Goal: Task Accomplishment & Management: Complete application form

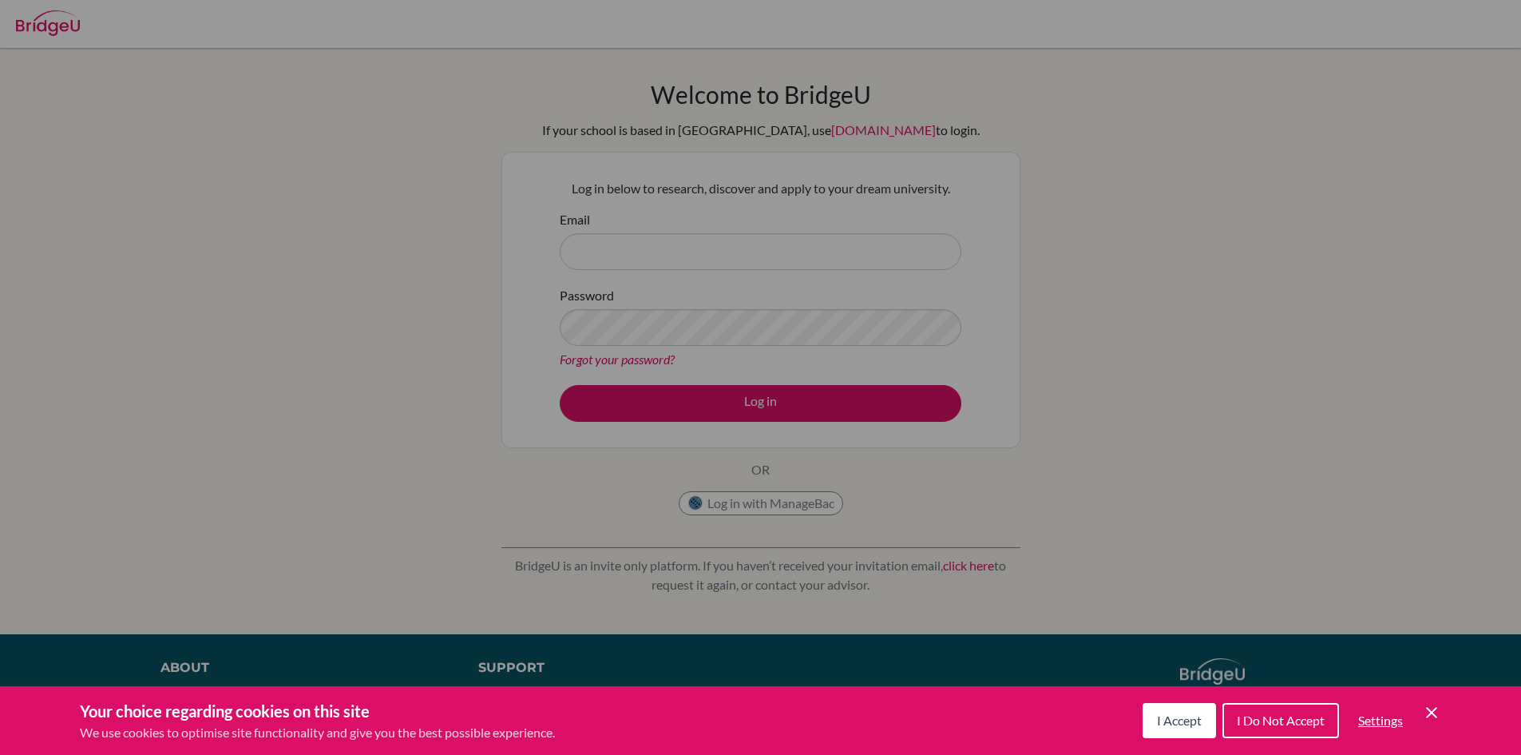
click at [1185, 719] on span "I Accept" at bounding box center [1179, 719] width 45 height 15
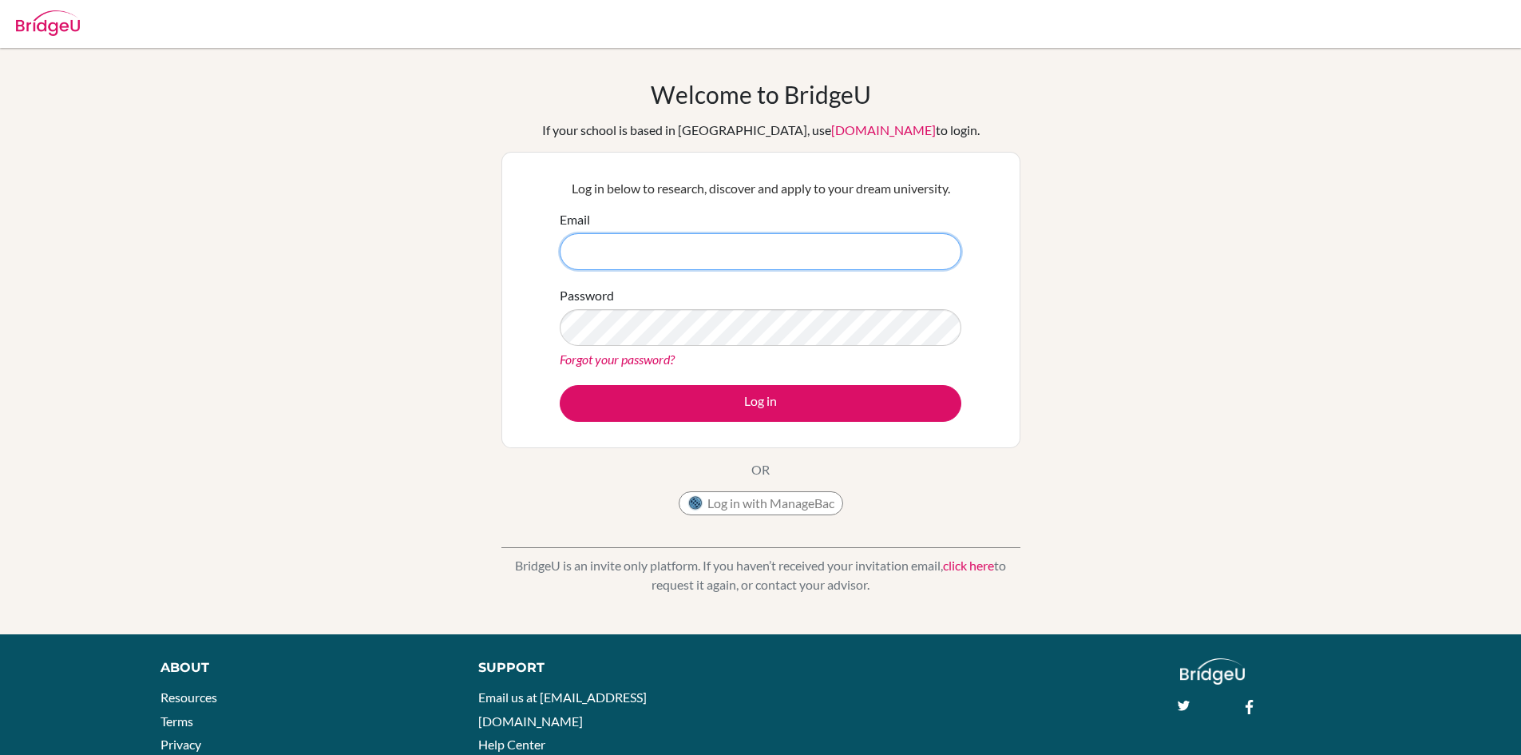
click at [640, 234] on input "Email" at bounding box center [761, 251] width 402 height 37
click at [727, 250] on input "[EMAIL_ADDRESS][DOMAIN_NAME]" at bounding box center [761, 251] width 402 height 37
type input "[EMAIL_ADDRESS][DOMAIN_NAME]"
click at [560, 385] on button "Log in" at bounding box center [761, 403] width 402 height 37
